Goal: Information Seeking & Learning: Learn about a topic

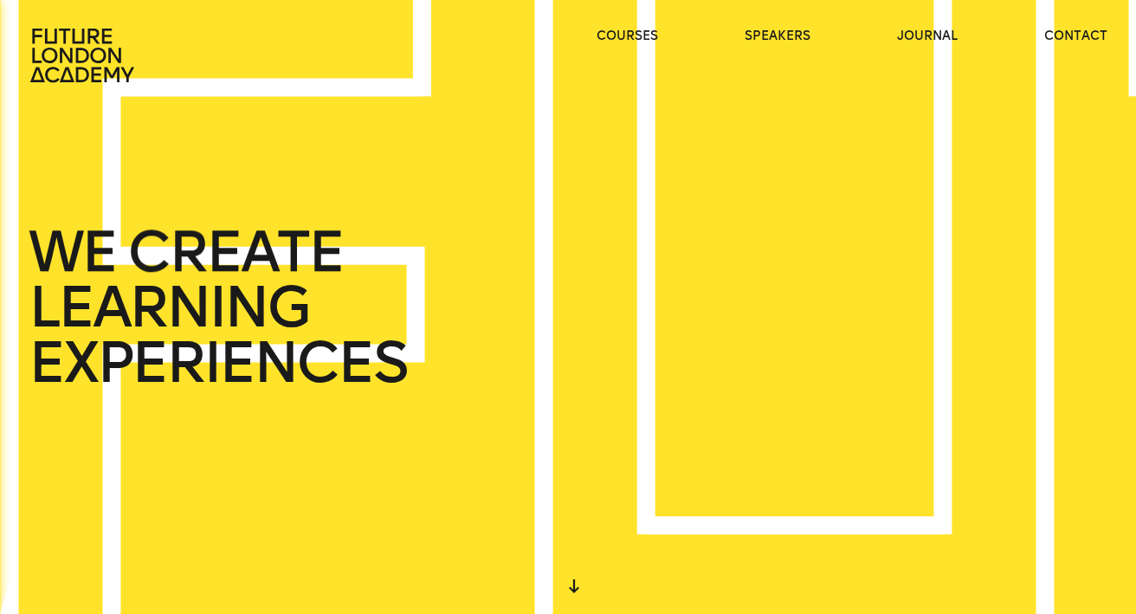
click at [418, 268] on div "WE CREATE LEARNING EXPERIENCES" at bounding box center [568, 307] width 1136 height 614
click at [548, 403] on div "WE CREATE LEARNING EXPERIENCES" at bounding box center [568, 307] width 1136 height 614
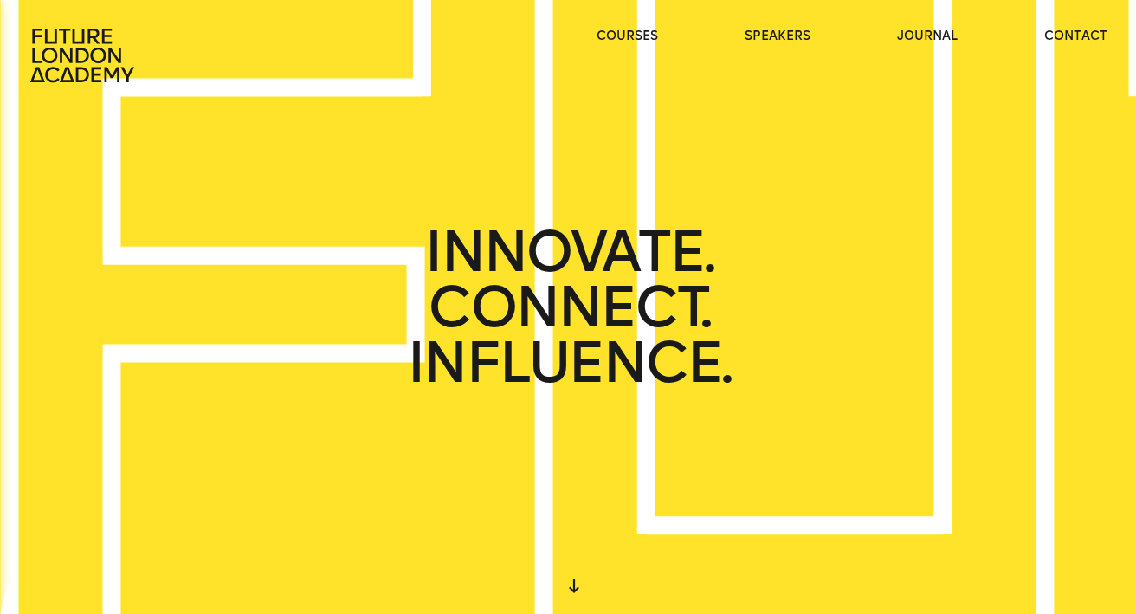
click at [548, 408] on div "INNOVATE. CONNECT. INFLUENCE." at bounding box center [568, 307] width 1136 height 614
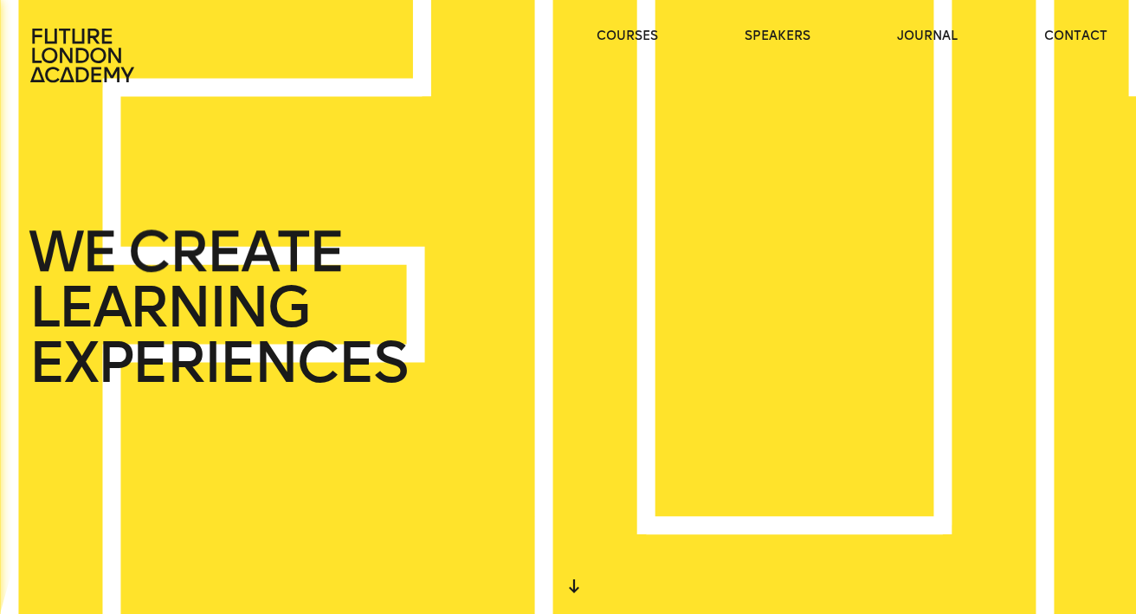
click at [575, 577] on div at bounding box center [573, 586] width 31 height 31
click at [770, 40] on link "speakers" at bounding box center [778, 36] width 66 height 17
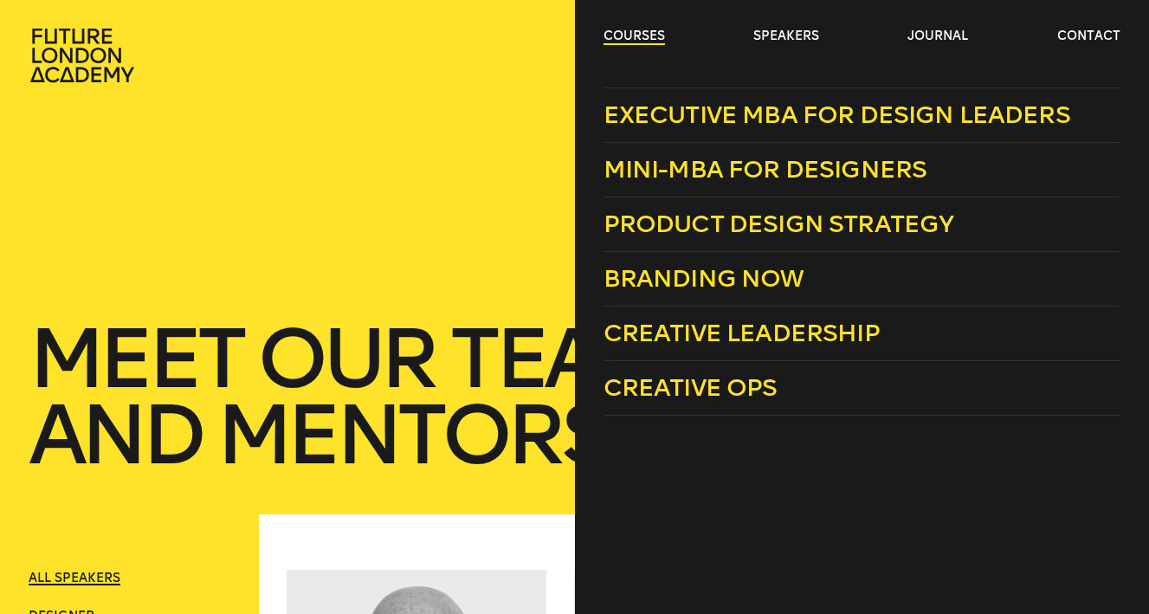
click at [639, 37] on link "courses" at bounding box center [633, 36] width 61 height 17
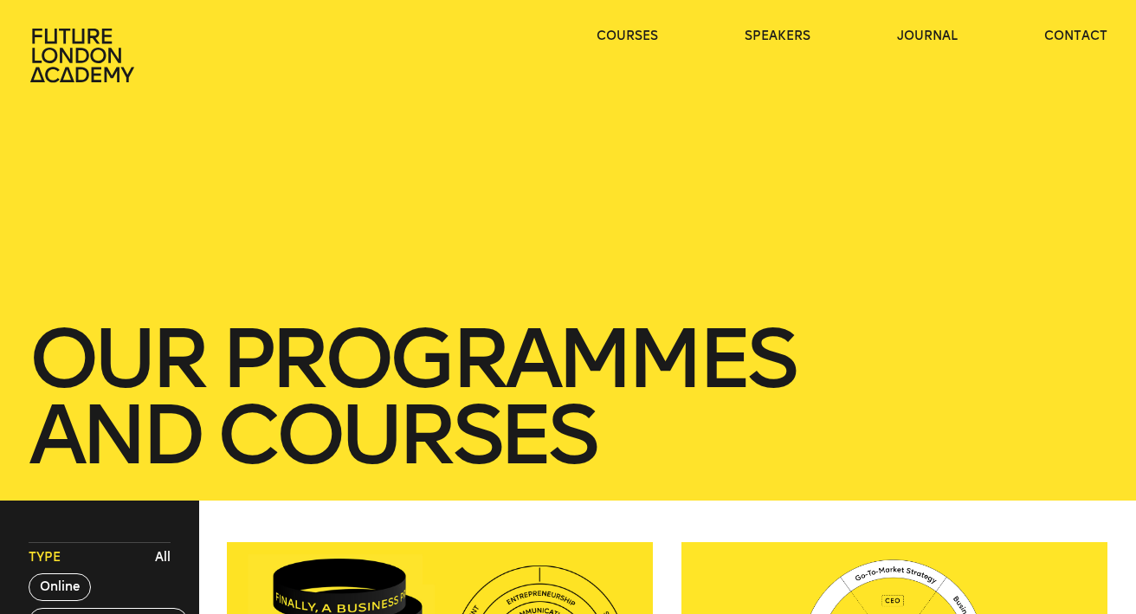
click at [81, 64] on icon at bounding box center [84, 55] width 111 height 55
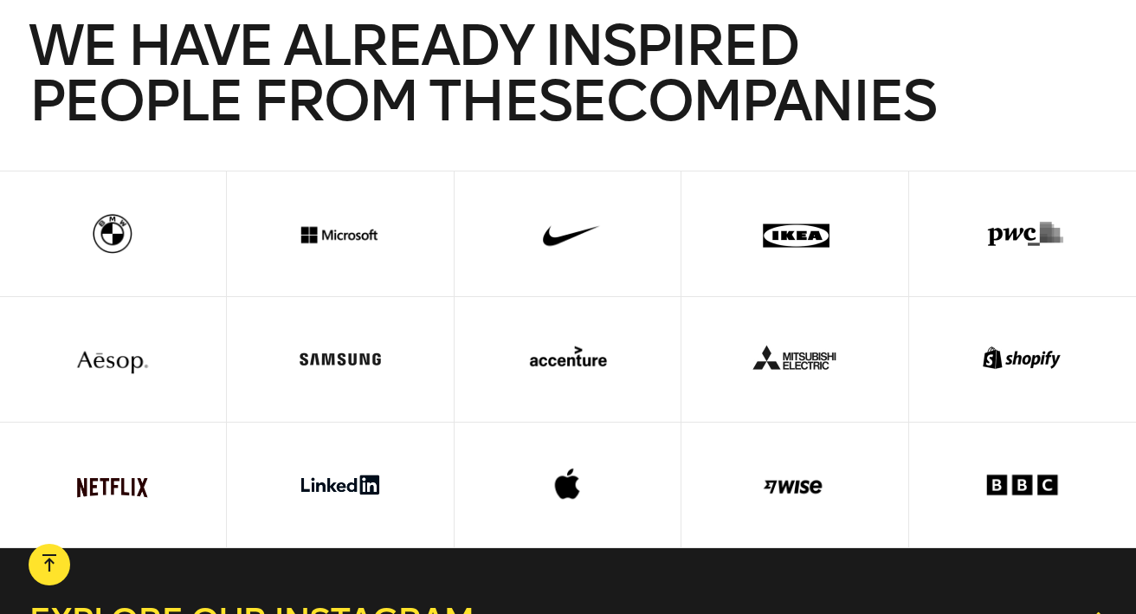
scroll to position [3991, 1]
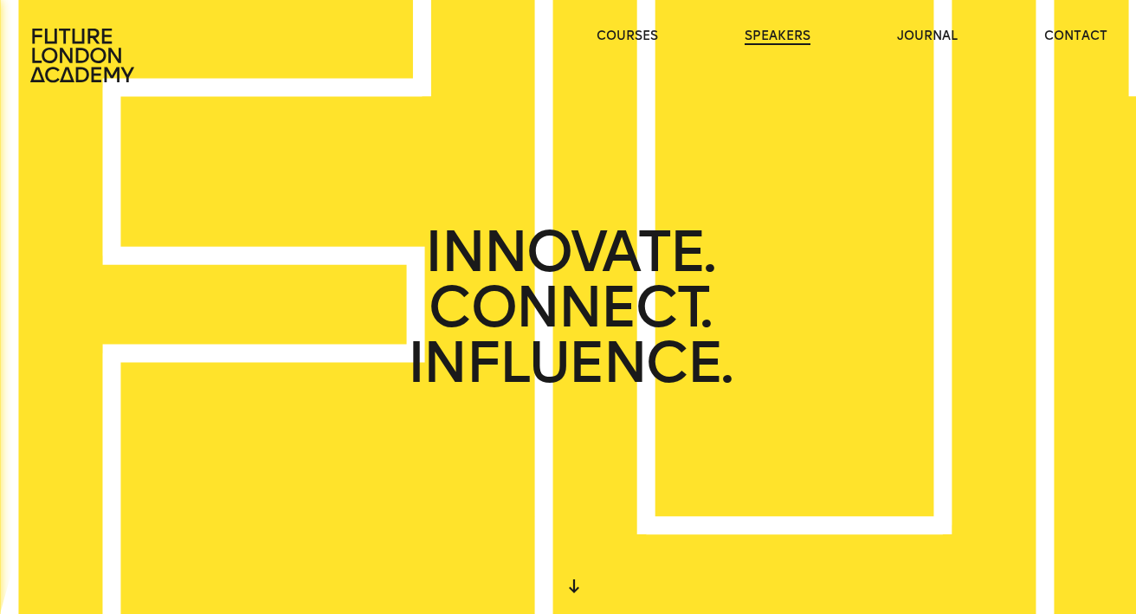
click at [777, 37] on link "speakers" at bounding box center [778, 36] width 66 height 17
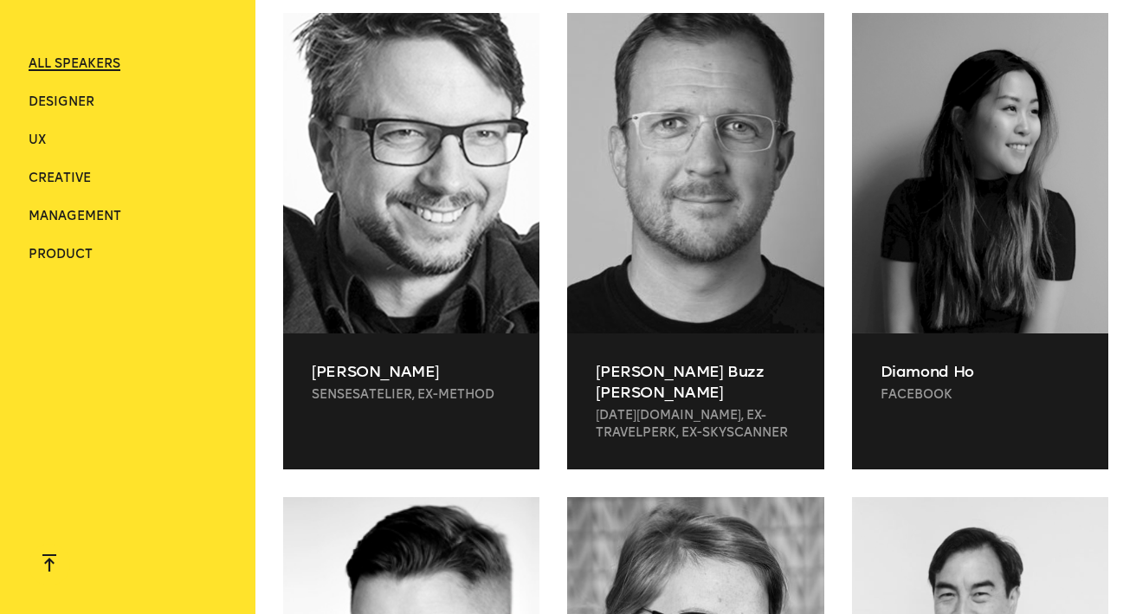
click at [90, 109] on li "Designer" at bounding box center [128, 102] width 198 height 17
click at [79, 106] on span "Designer" at bounding box center [62, 101] width 66 height 15
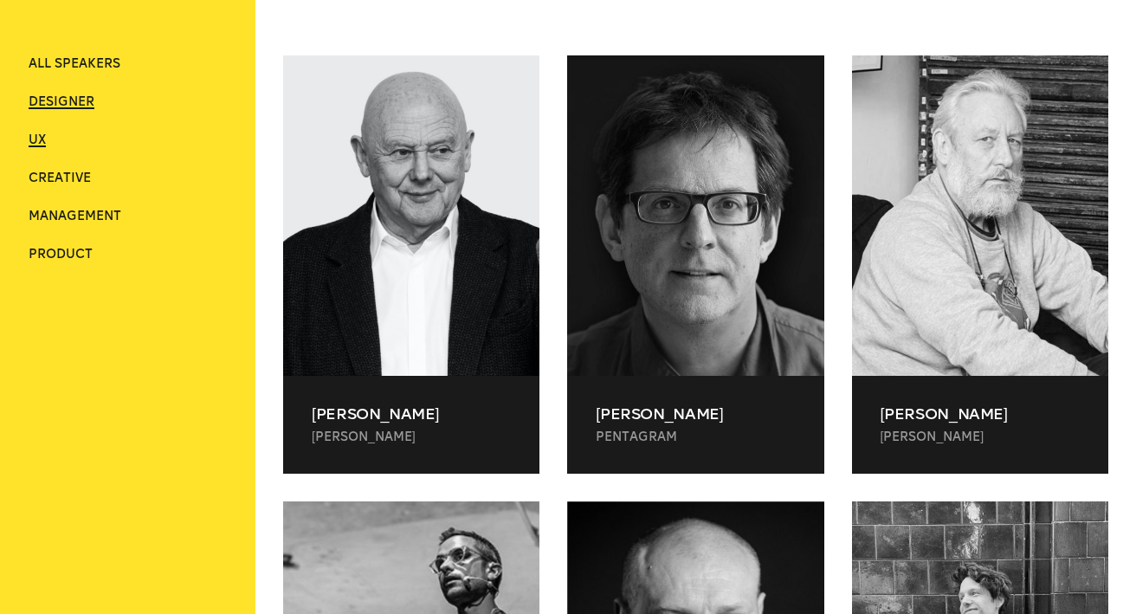
click at [40, 144] on span "UX" at bounding box center [37, 139] width 17 height 15
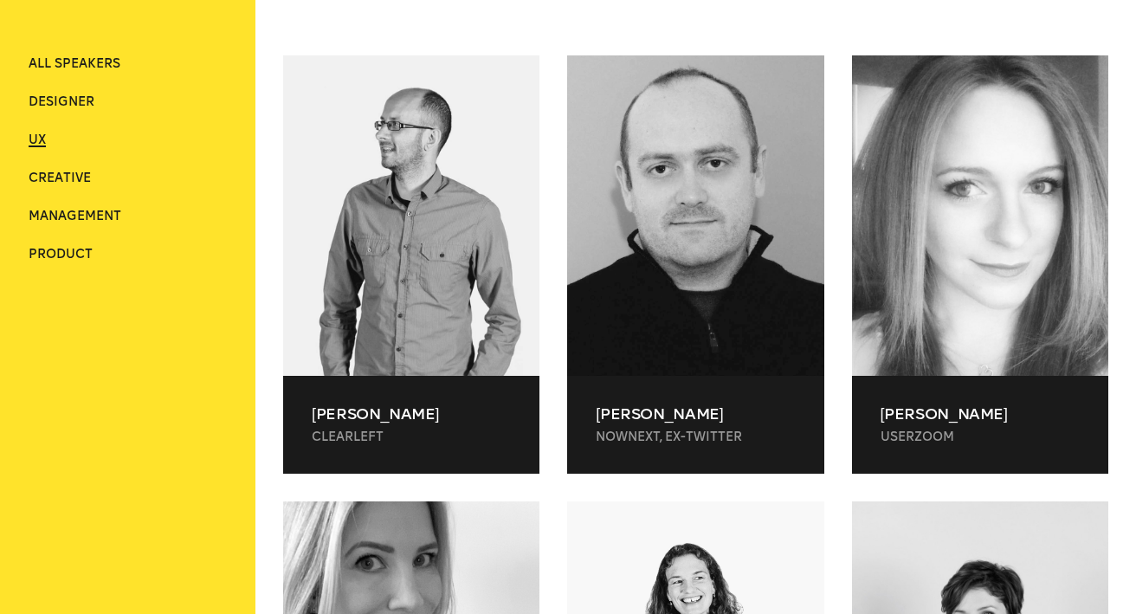
click at [68, 190] on ul "ALL SPEAKERS Designer UX Creative Management Product" at bounding box center [128, 159] width 198 height 208
click at [64, 181] on span "Creative" at bounding box center [60, 178] width 62 height 15
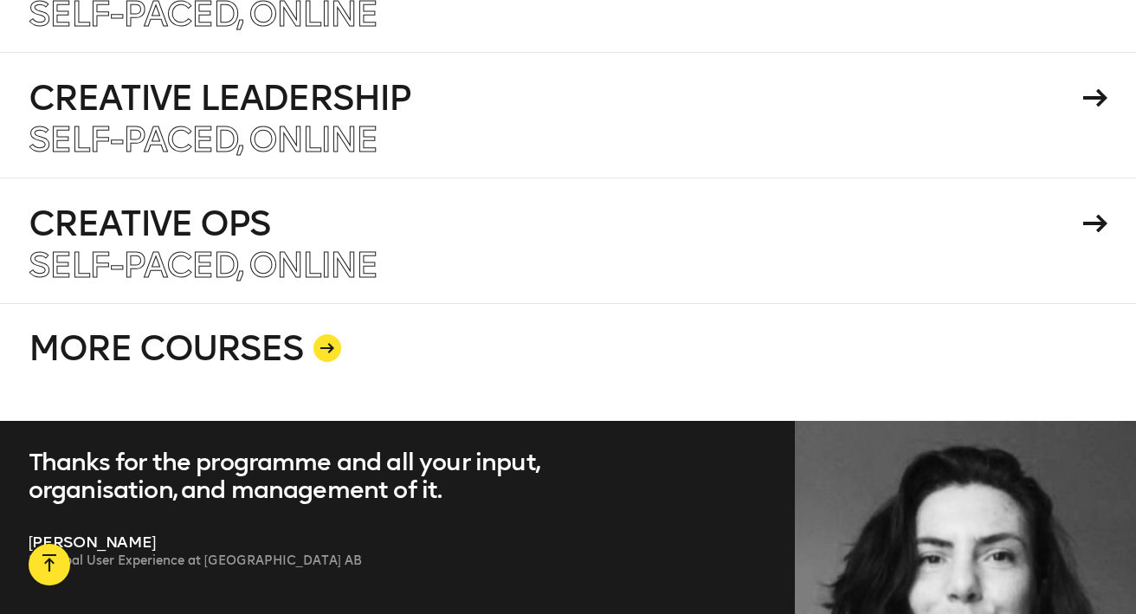
scroll to position [3102, 0]
